Goal: Task Accomplishment & Management: Manage account settings

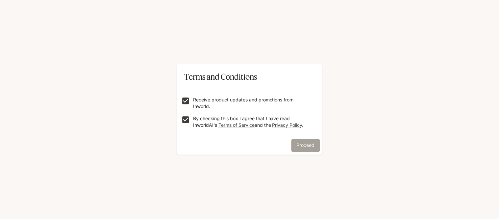
click at [295, 139] on button "Proceed" at bounding box center [305, 145] width 29 height 13
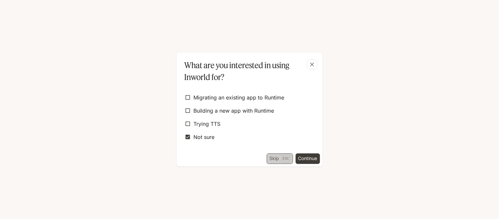
click at [276, 154] on button "Skip Esc" at bounding box center [280, 158] width 26 height 11
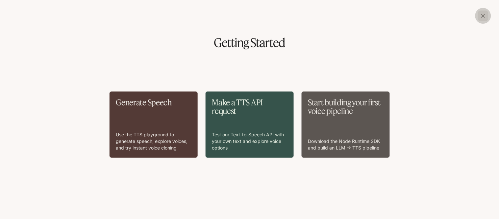
click at [481, 18] on icon "button" at bounding box center [483, 15] width 7 height 7
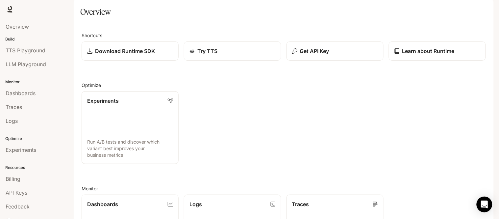
click at [397, 10] on span "TTS" at bounding box center [399, 9] width 9 height 8
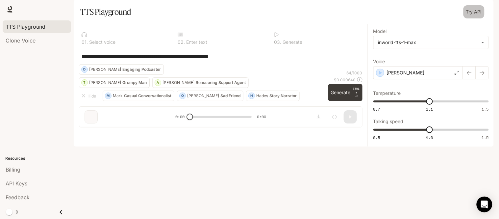
click at [474, 18] on link "Try API" at bounding box center [473, 11] width 21 height 13
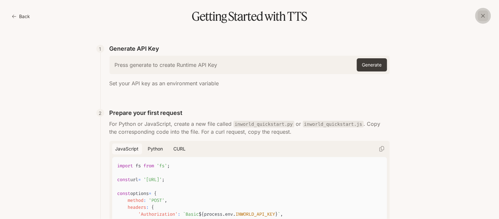
click at [482, 12] on div "button" at bounding box center [483, 16] width 11 height 11
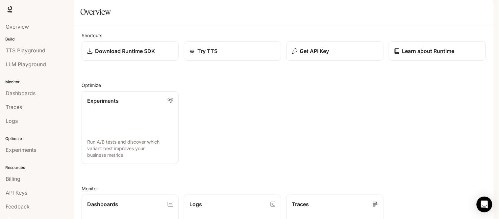
click at [401, 9] on span "TTS" at bounding box center [399, 9] width 9 height 8
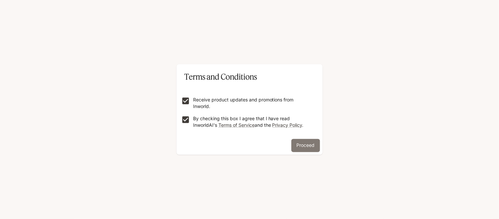
click at [298, 140] on button "Proceed" at bounding box center [305, 145] width 29 height 13
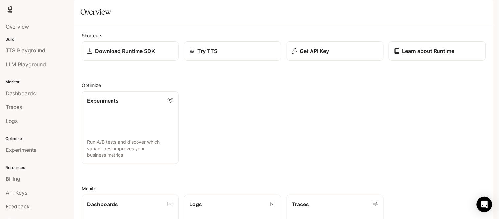
click at [400, 8] on span "TTS" at bounding box center [399, 9] width 9 height 8
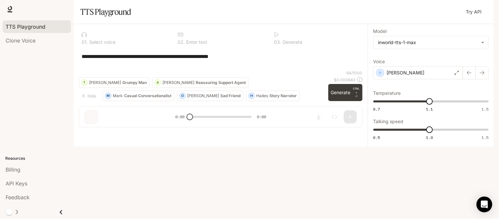
click at [468, 4] on link "Documentation Documentation" at bounding box center [455, 9] width 40 height 13
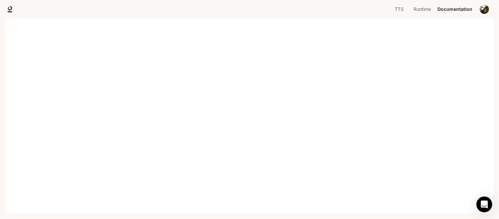
click at [477, 9] on div "TTS TTS Runtime Runtime Documentation Documentation" at bounding box center [439, 9] width 102 height 13
click at [481, 8] on img "button" at bounding box center [484, 9] width 9 height 9
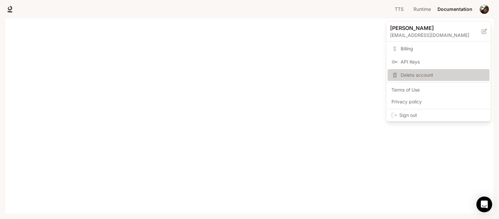
click at [430, 72] on span "Delete account" at bounding box center [443, 75] width 85 height 7
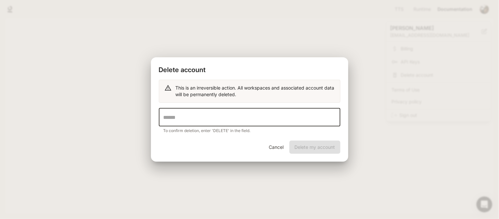
click at [266, 117] on input "text" at bounding box center [249, 117] width 181 height 18
type input "******"
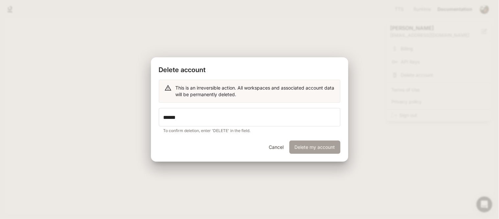
click at [306, 147] on button "Delete my account" at bounding box center [314, 146] width 51 height 13
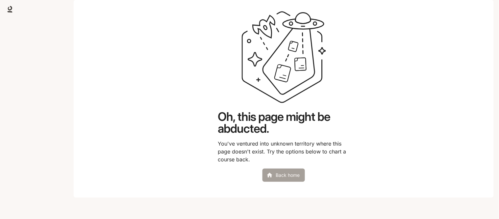
click at [281, 181] on link "Back home" at bounding box center [283, 174] width 42 height 13
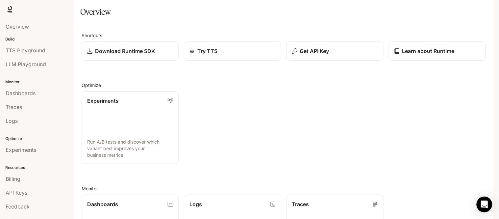
click at [400, 8] on span "TTS" at bounding box center [399, 9] width 9 height 8
